Goal: Transaction & Acquisition: Purchase product/service

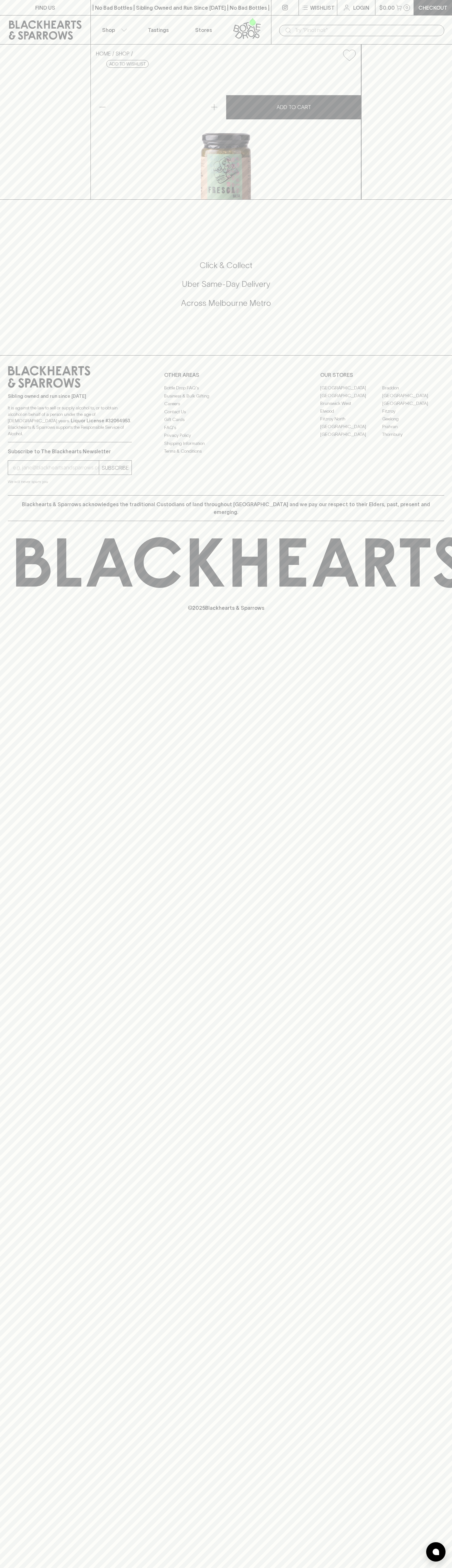
click at [428, 854] on div "FIND US | No Bad Bottles | Sibling Owned and Run Since [DATE] | No Bad Bottles …" at bounding box center [226, 784] width 452 height 1568
click at [87, 1567] on html "FIND US | No Bad Bottles | Sibling Owned and Run Since [DATE] | No Bad Bottles …" at bounding box center [226, 784] width 452 height 1568
click at [86, 586] on icon at bounding box center [109, 563] width 46 height 48
